Goal: Transaction & Acquisition: Purchase product/service

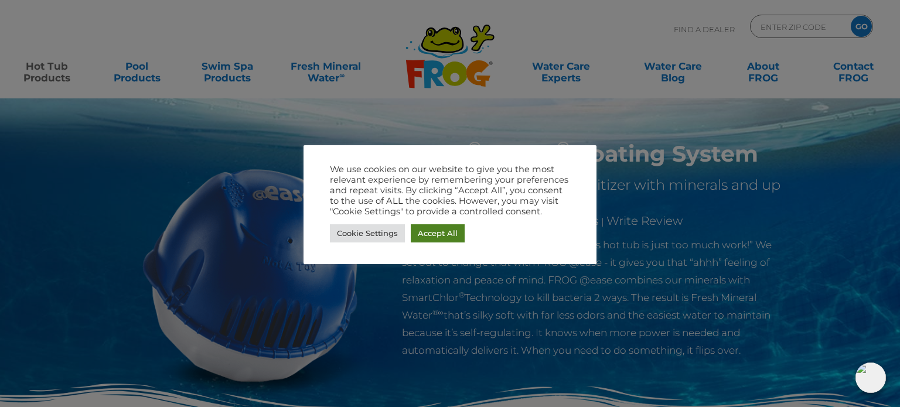
click at [427, 230] on link "Accept All" at bounding box center [438, 233] width 54 height 18
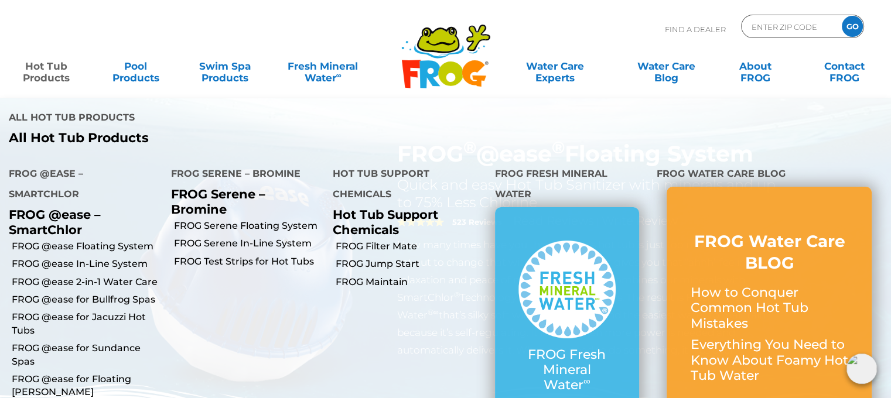
click at [45, 68] on link "Hot Tub Products" at bounding box center [46, 65] width 69 height 23
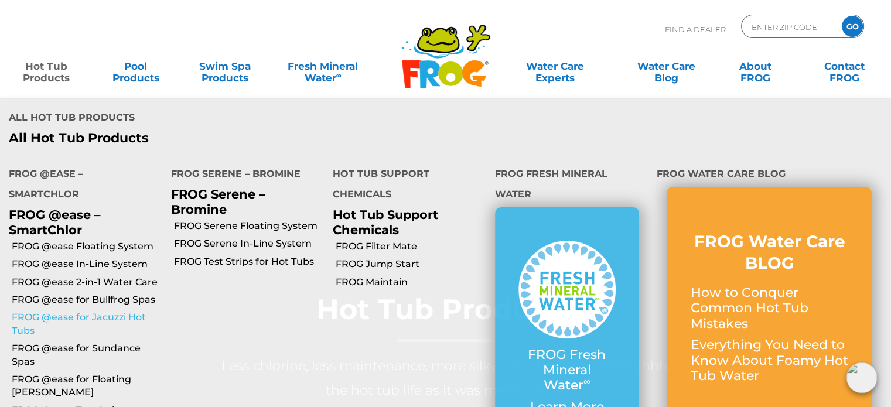
click at [86, 311] on link "FROG @ease for Jacuzzi Hot Tubs" at bounding box center [87, 324] width 151 height 26
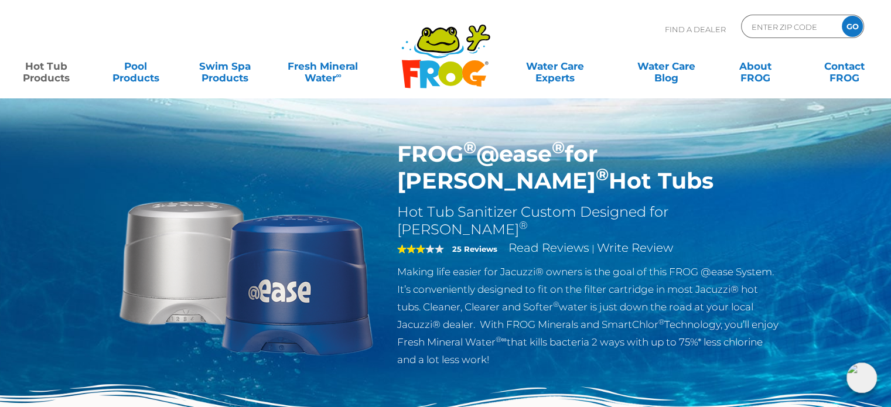
drag, startPoint x: 465, startPoint y: 182, endPoint x: 403, endPoint y: 161, distance: 65.2
click at [403, 161] on h1 "FROG ® @ease ® for Jacuzzi ® Hot Tubs" at bounding box center [588, 168] width 383 height 54
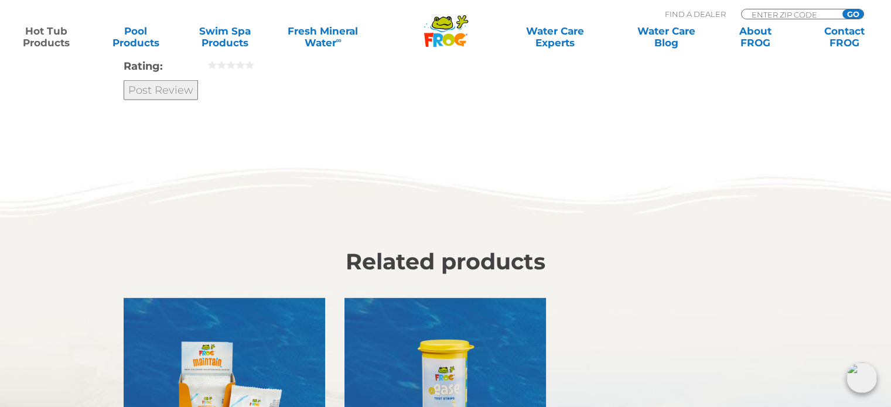
scroll to position [3282, 0]
